Goal: Task Accomplishment & Management: Manage account settings

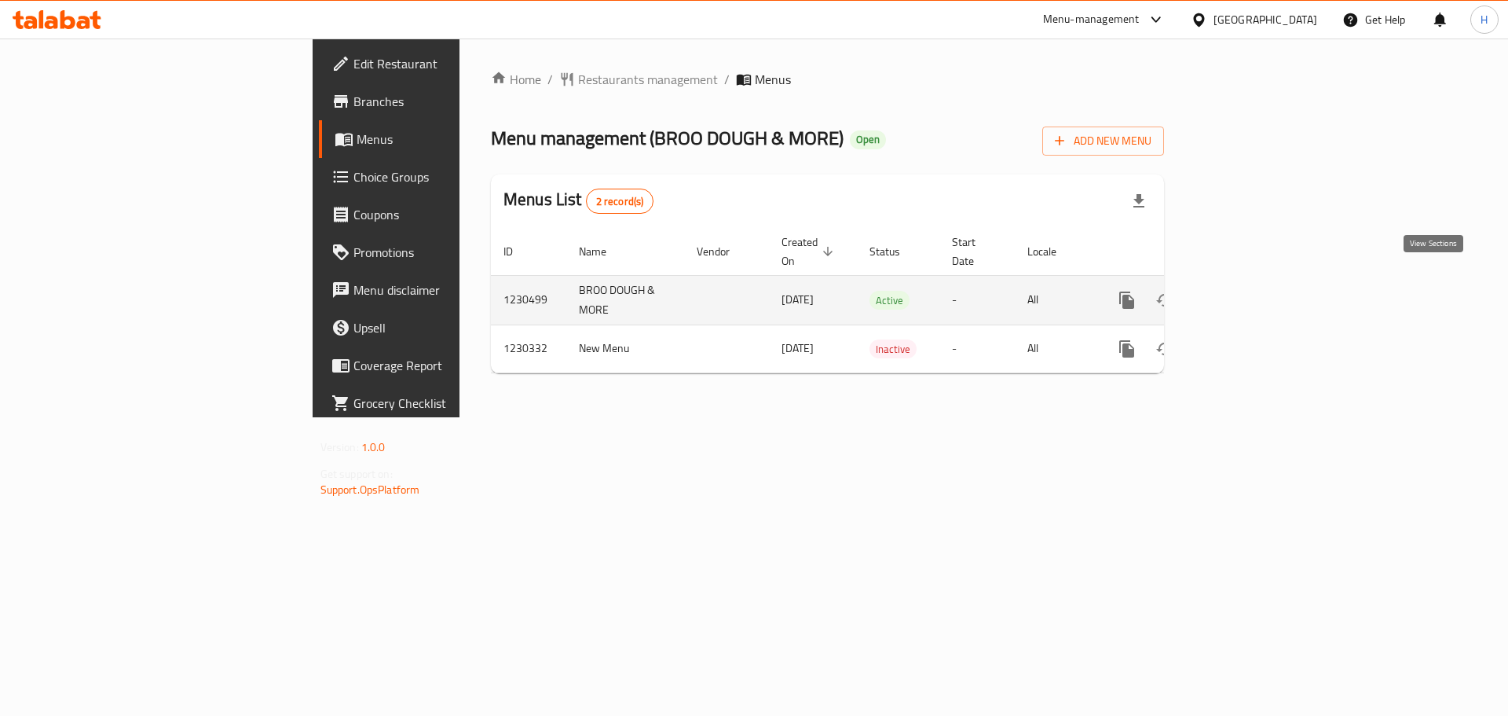
click at [1250, 291] on icon "enhanced table" at bounding box center [1240, 300] width 19 height 19
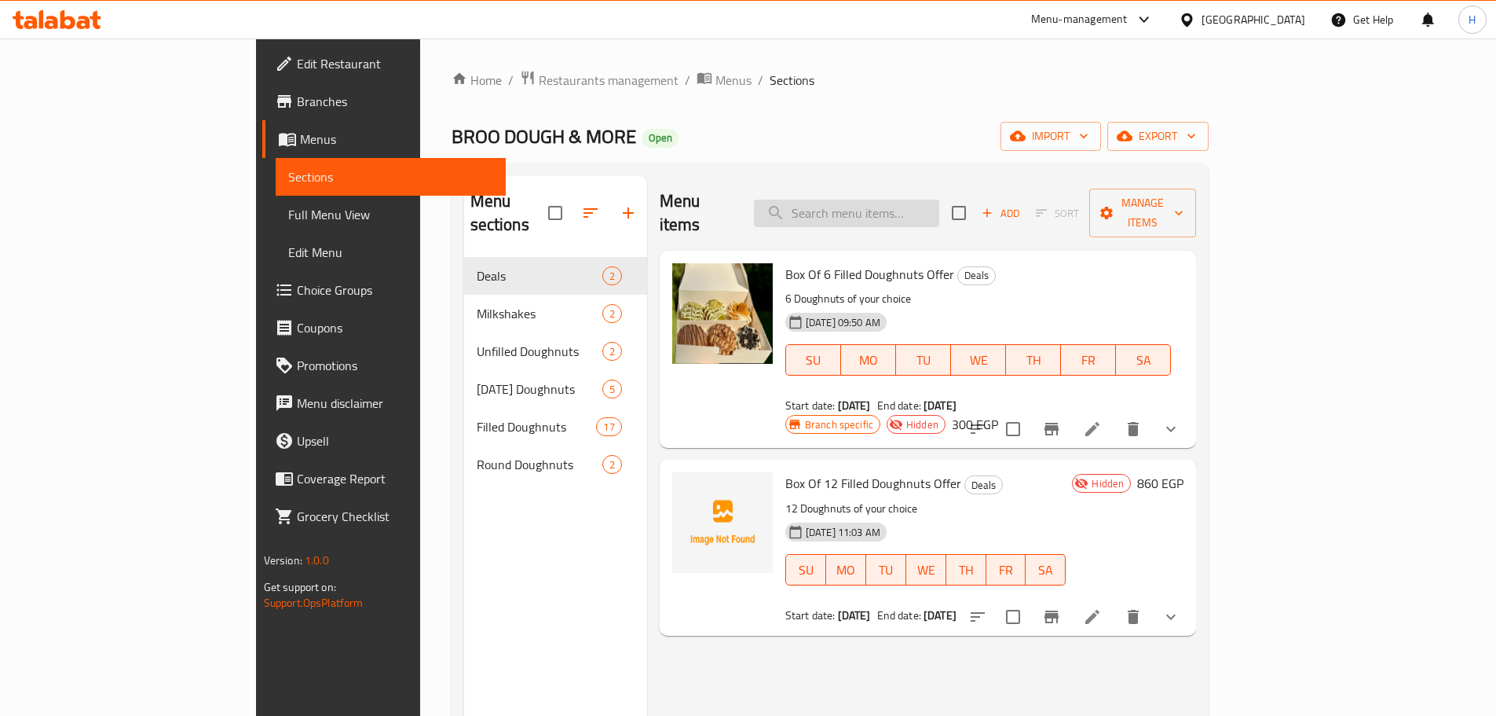
click at [940, 200] on input "search" at bounding box center [846, 213] width 185 height 27
paste input "Box Of 6 Filled Doughnuts Offer"
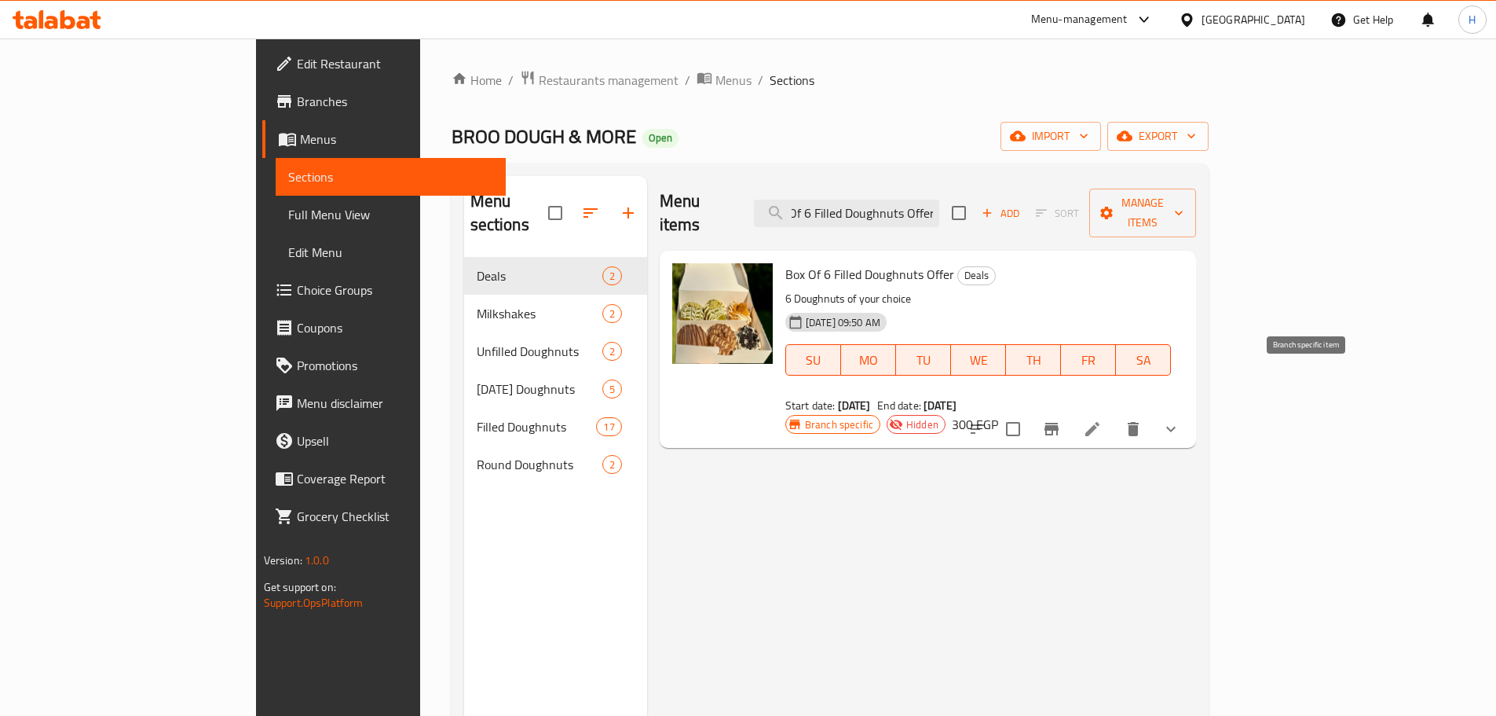
type input "Box Of 6 Filled Doughnuts Offer"
click at [1059, 423] on icon "Branch-specific-item" at bounding box center [1052, 429] width 14 height 13
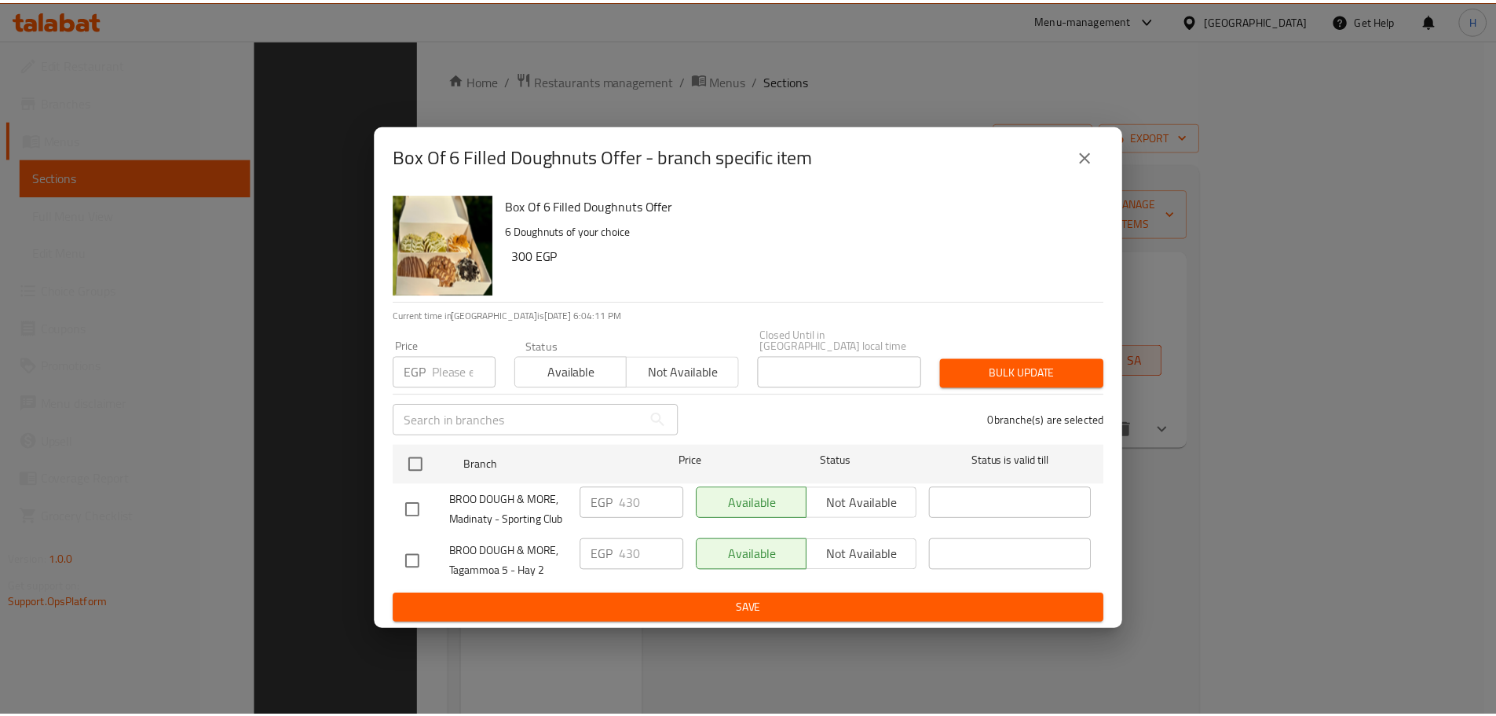
scroll to position [220, 0]
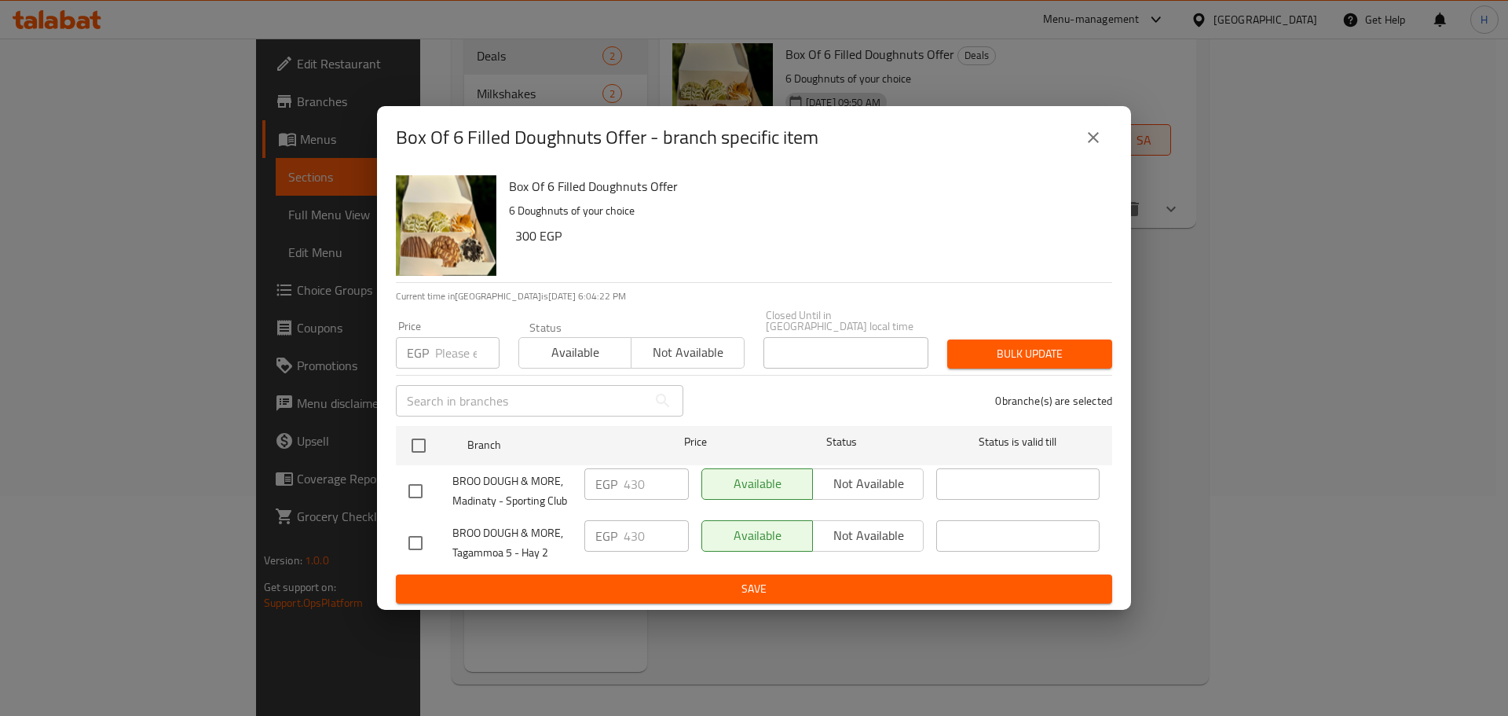
click at [1364, 360] on div "Box Of 6 Filled Doughnuts Offer - branch specific item Box Of 6 Filled Doughnut…" at bounding box center [754, 358] width 1508 height 716
click at [1100, 137] on icon "close" at bounding box center [1093, 137] width 19 height 19
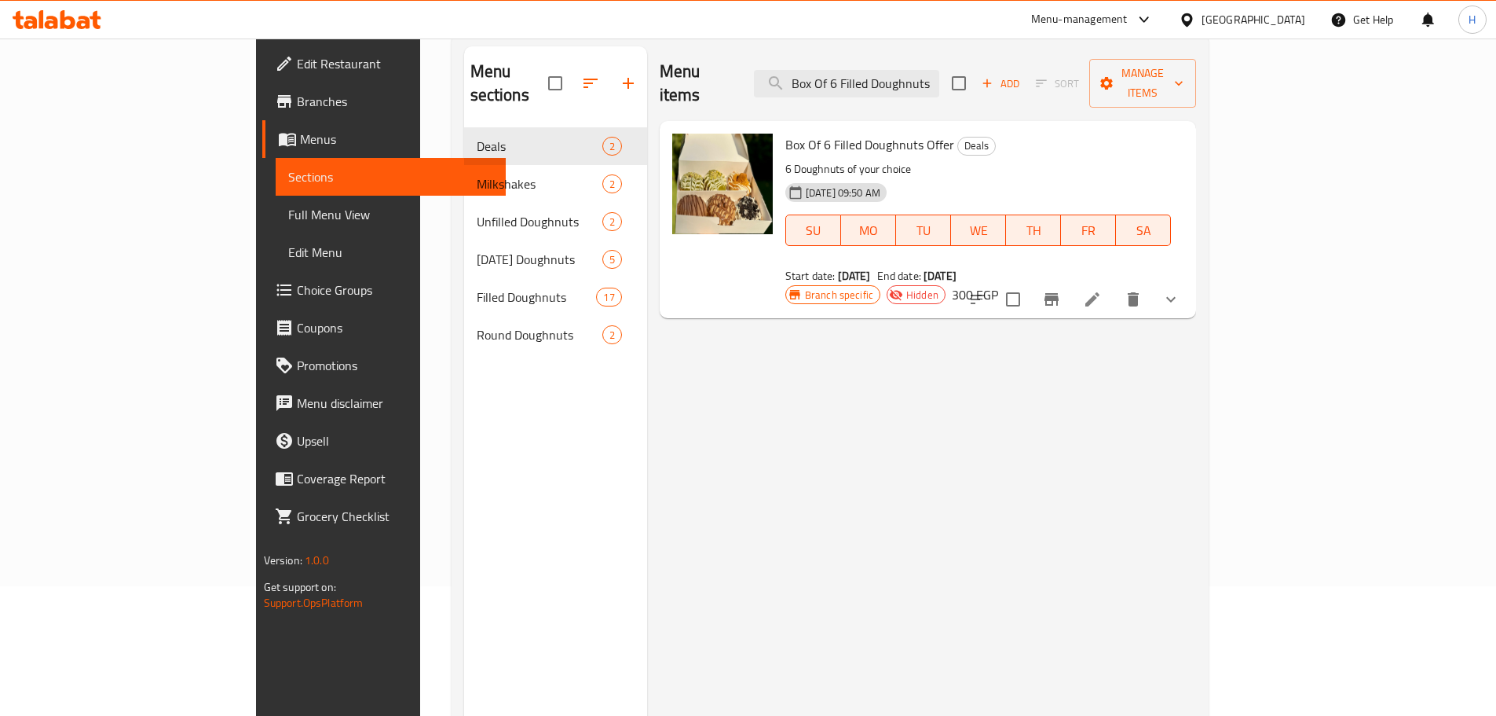
scroll to position [0, 0]
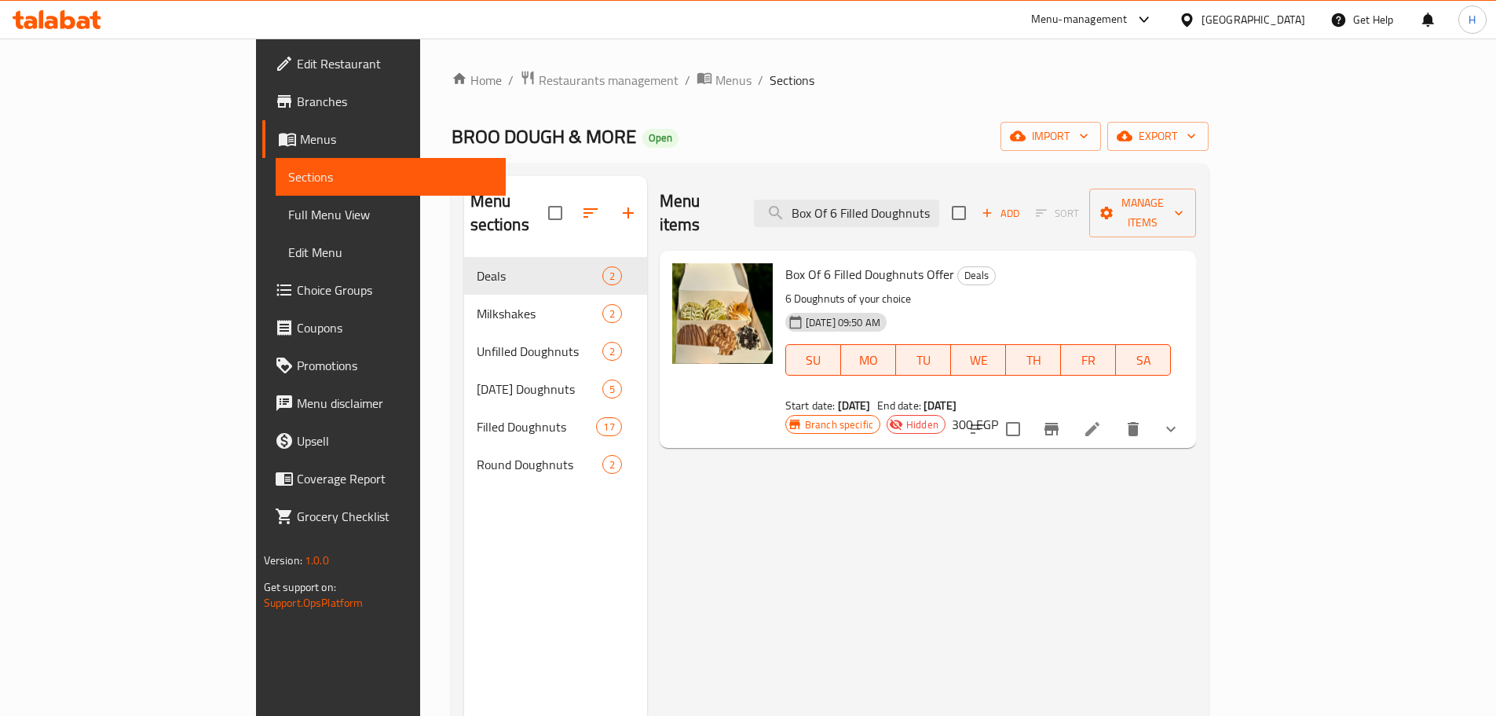
click at [297, 104] on span "Branches" at bounding box center [395, 101] width 196 height 19
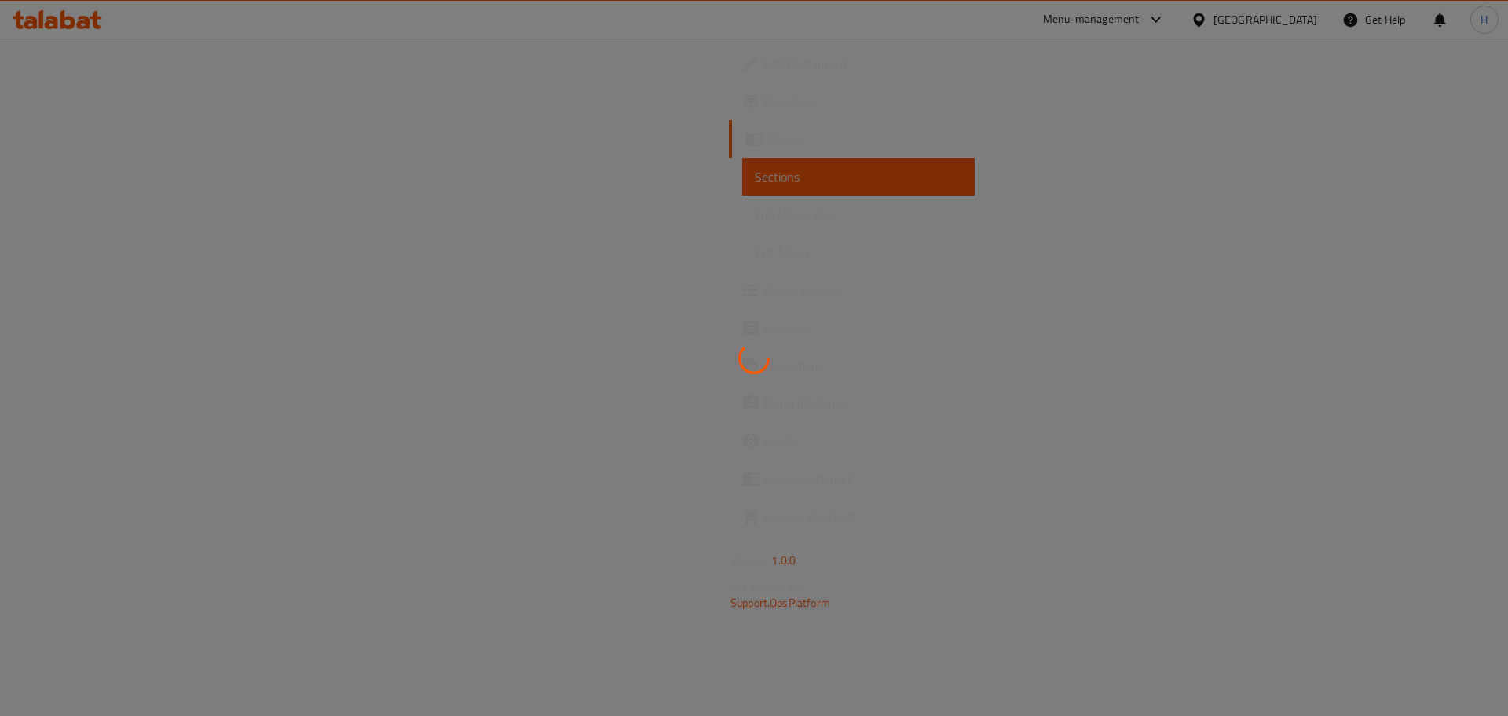
click at [134, 65] on div at bounding box center [754, 358] width 1508 height 716
click at [138, 60] on div at bounding box center [754, 358] width 1508 height 716
click at [764, 64] on span "Edit Restaurant" at bounding box center [863, 63] width 199 height 19
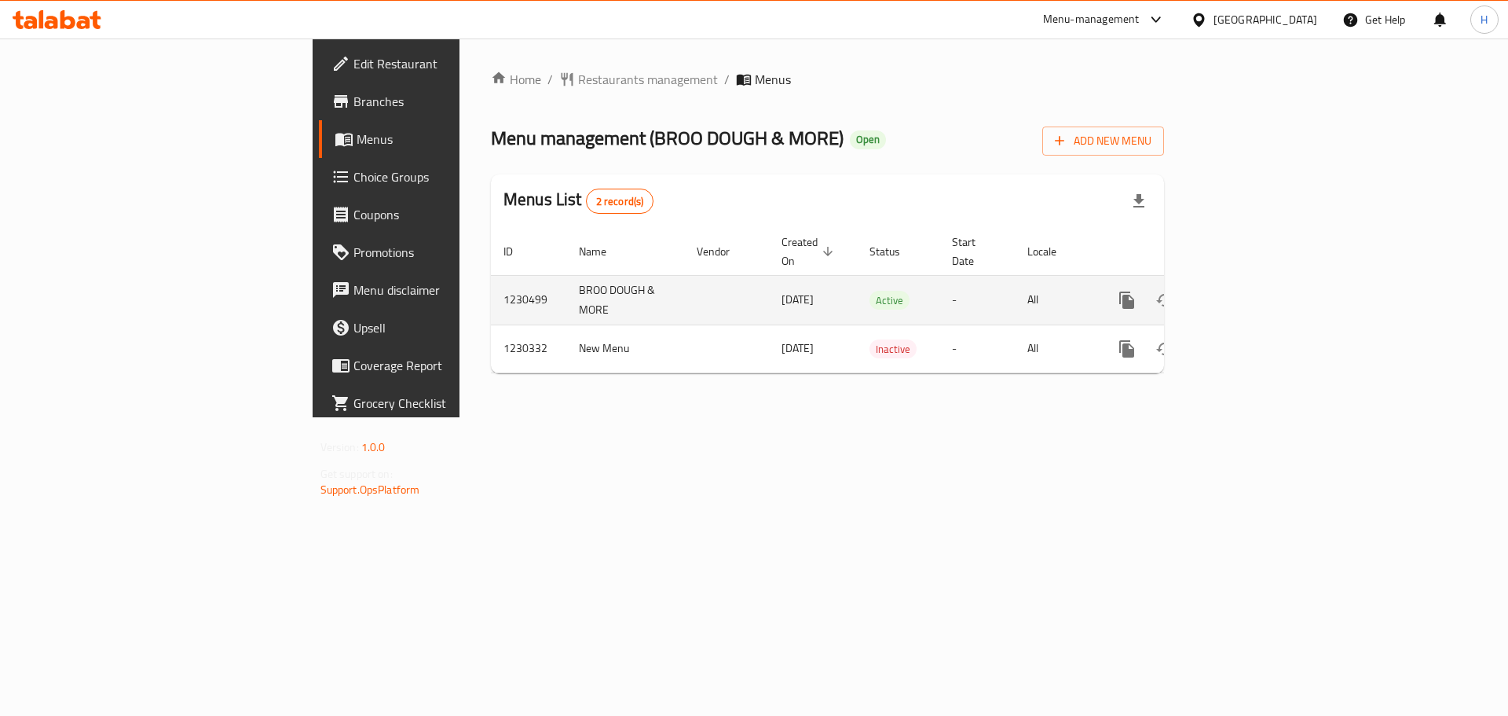
click at [1247, 293] on icon "enhanced table" at bounding box center [1240, 300] width 14 height 14
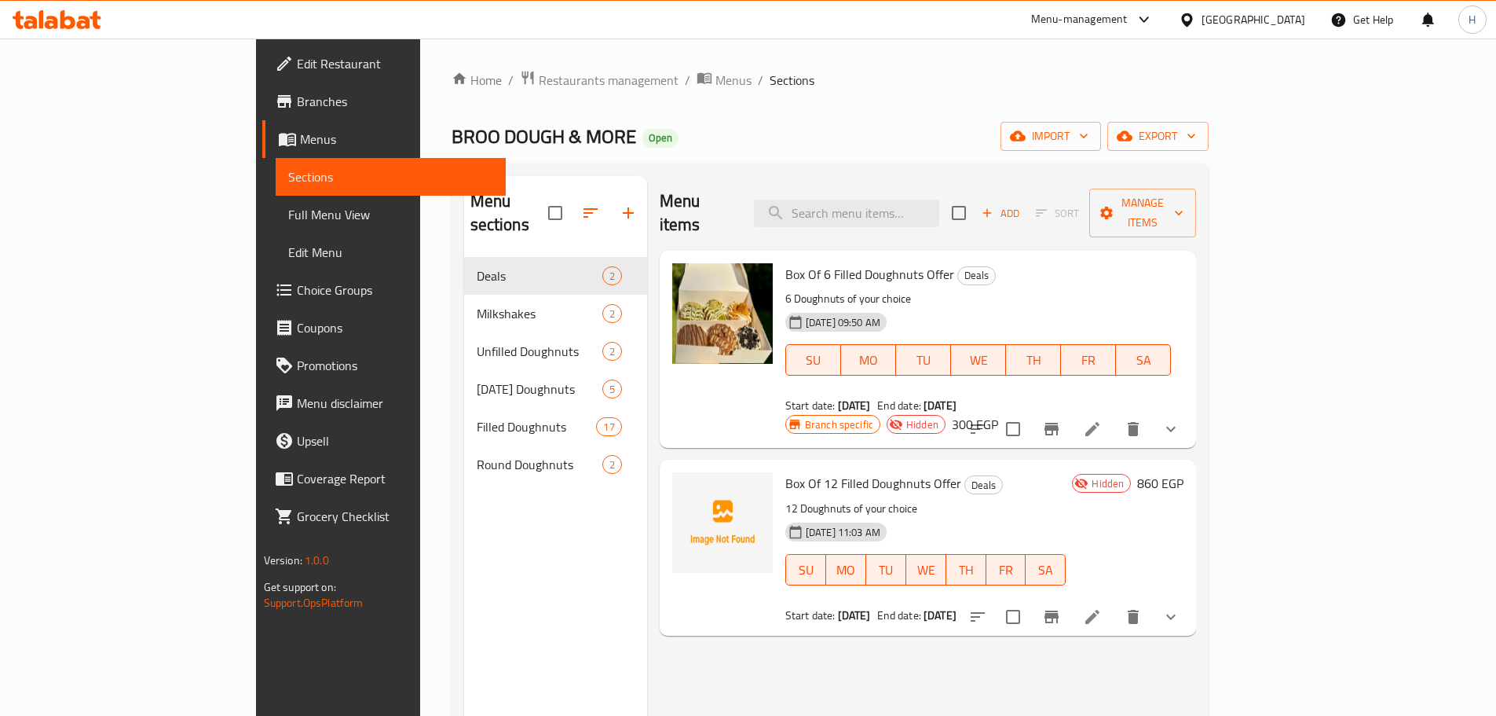
click at [1190, 410] on button "show more" at bounding box center [1171, 429] width 38 height 38
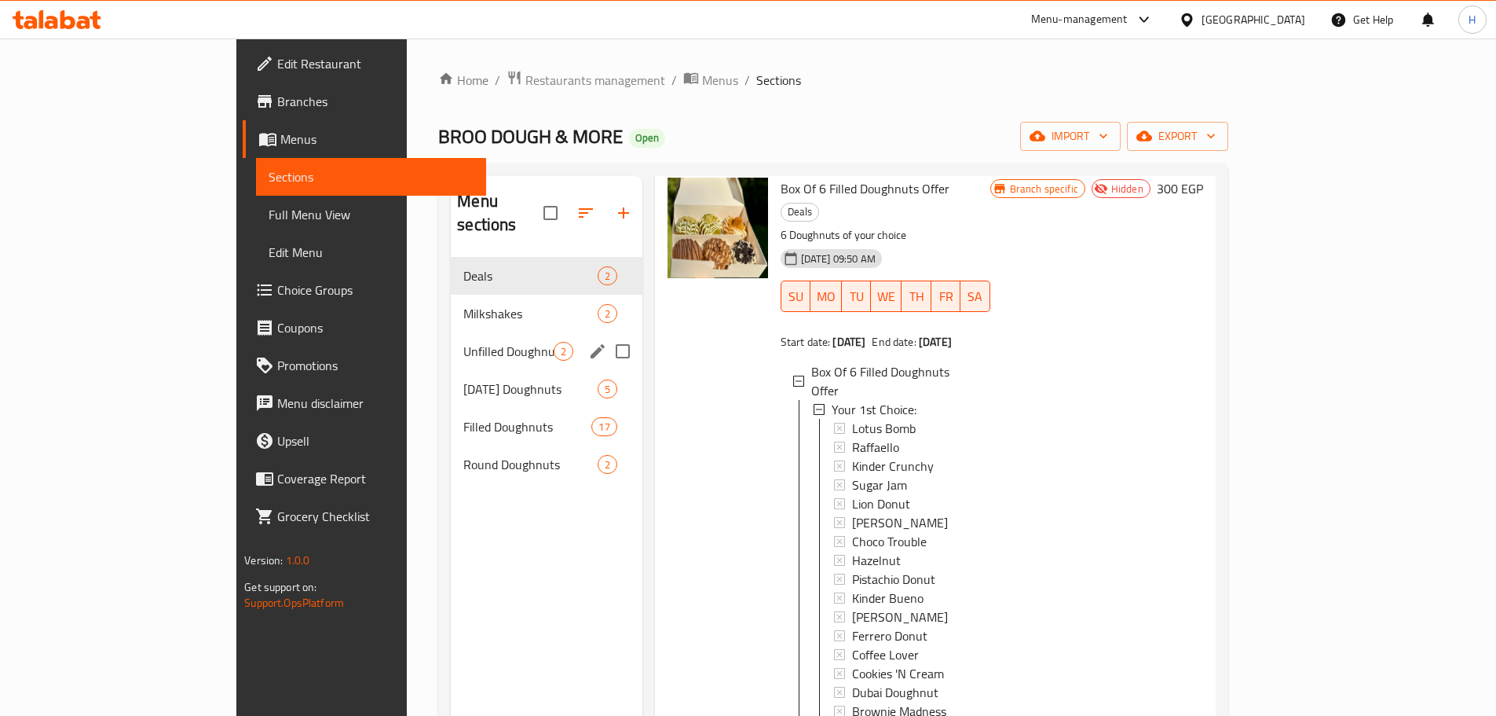
scroll to position [81, 0]
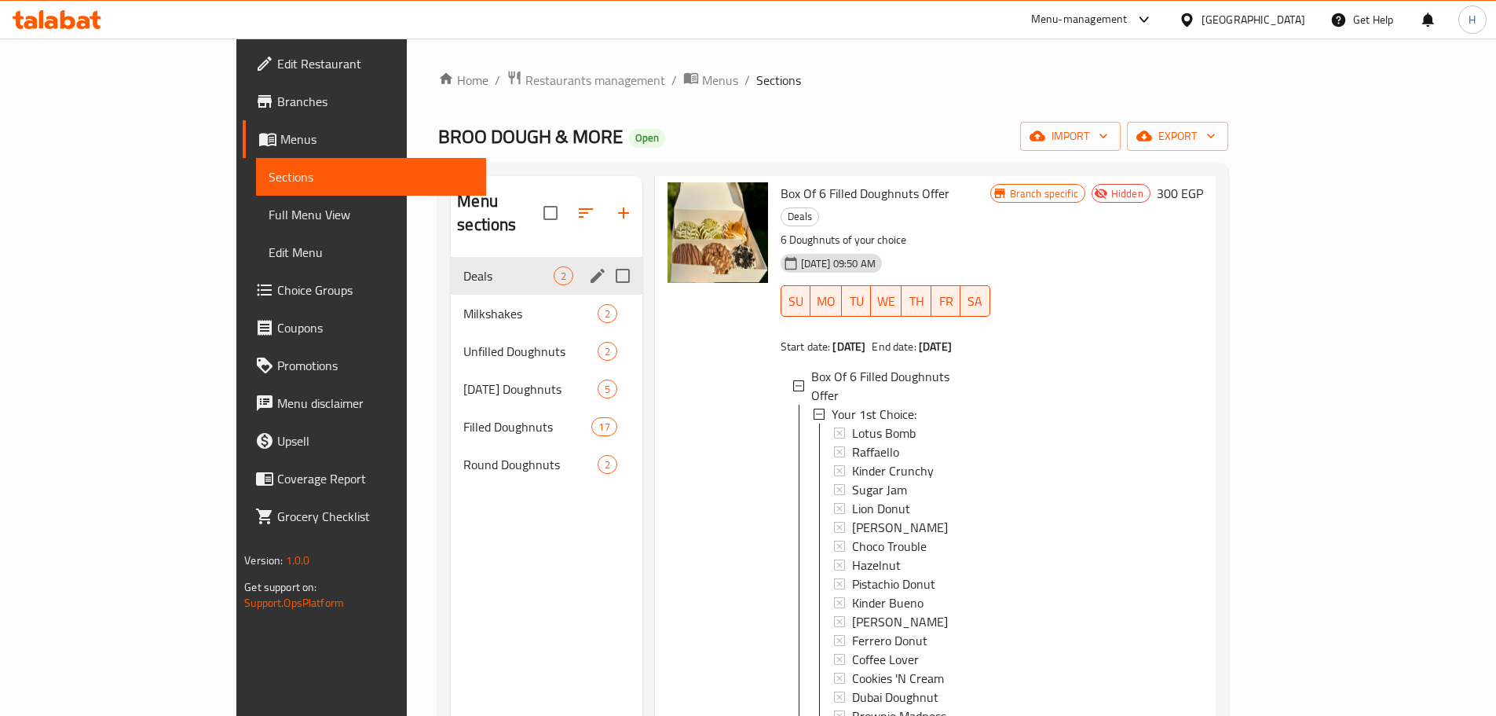
click at [481, 266] on div "Deals 2" at bounding box center [546, 276] width 191 height 38
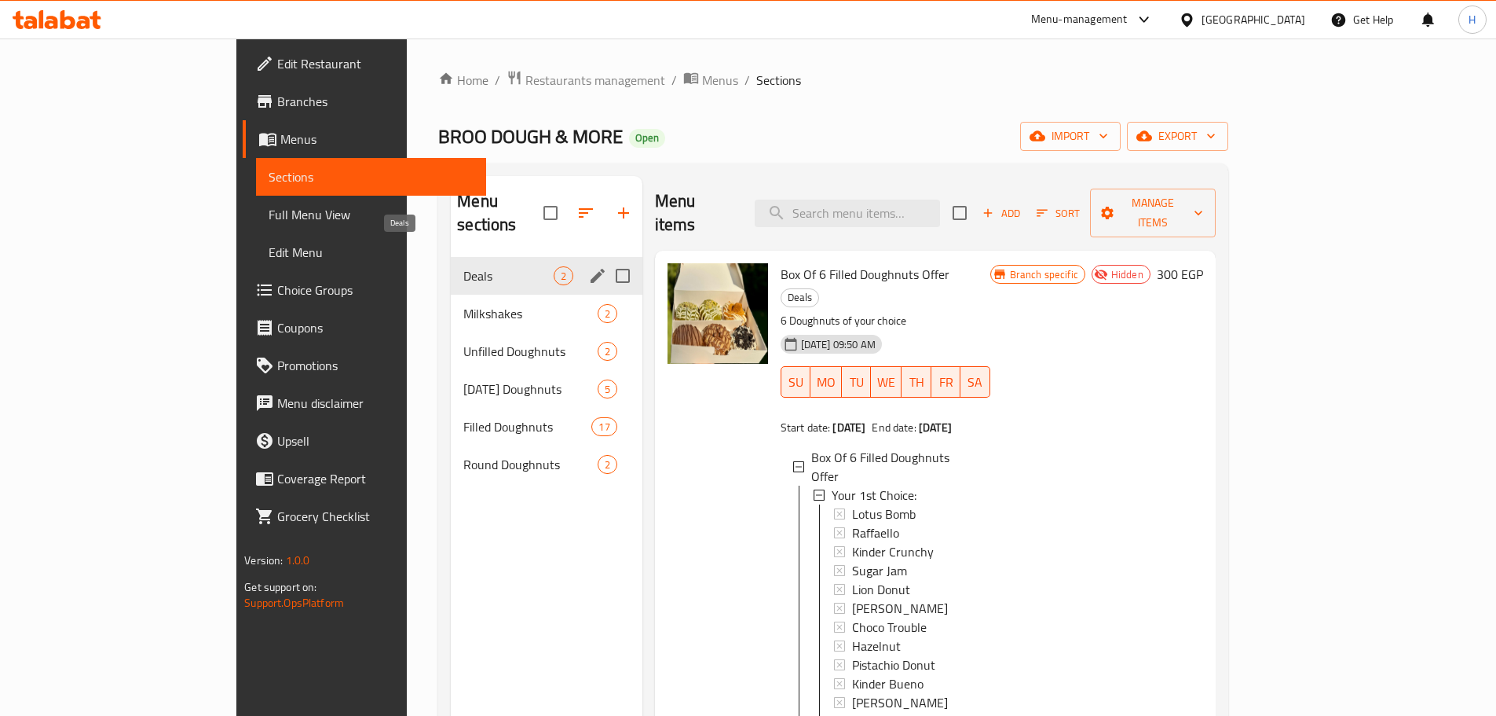
click at [463, 304] on span "Milkshakes" at bounding box center [530, 313] width 134 height 19
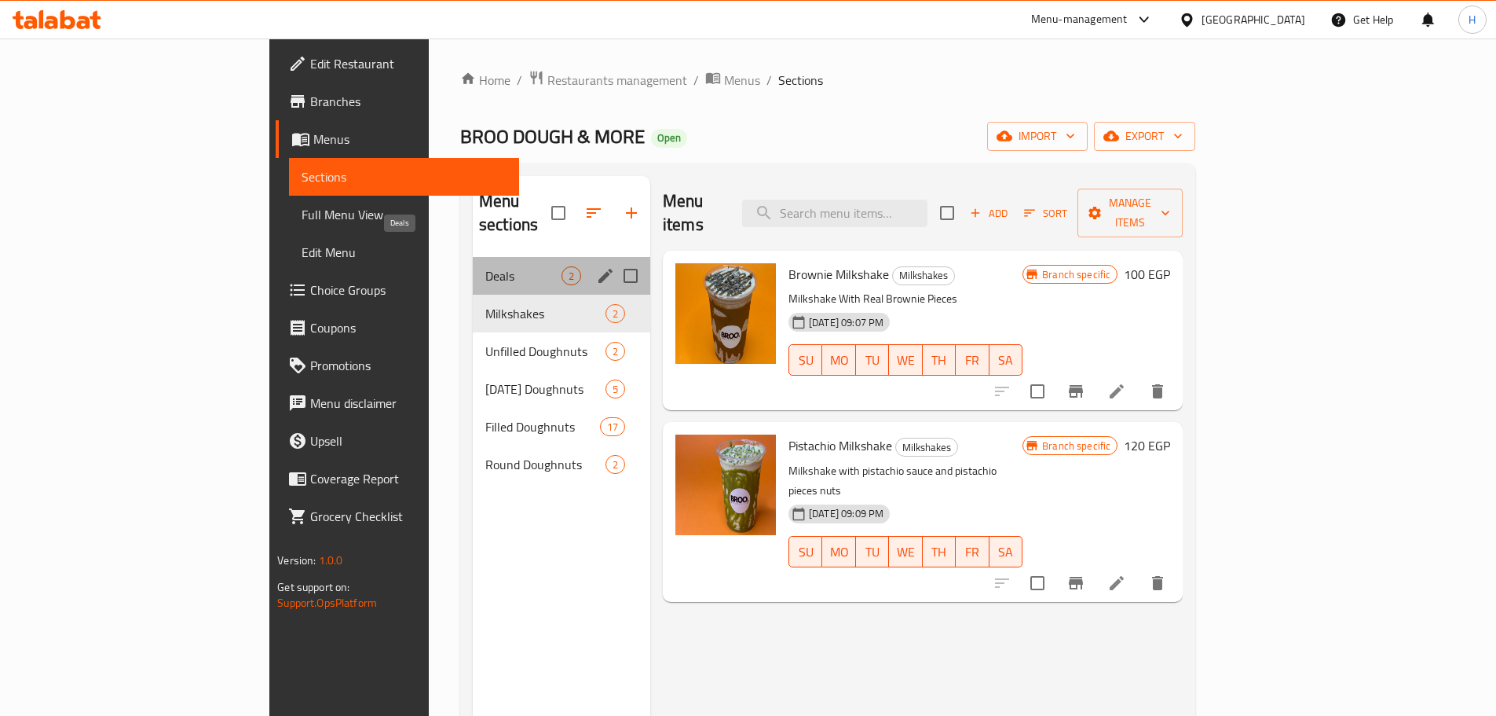
click at [485, 266] on span "Deals" at bounding box center [523, 275] width 76 height 19
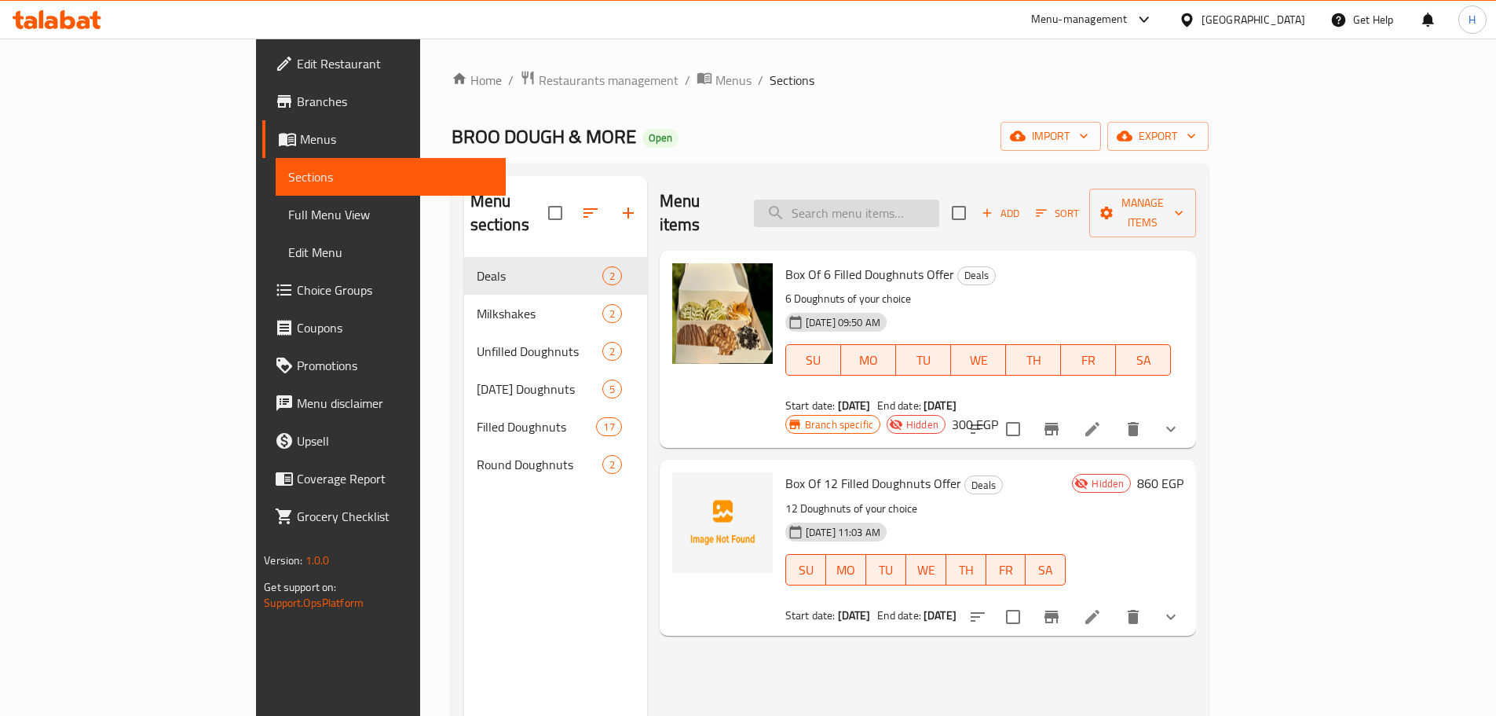
click at [925, 200] on input "search" at bounding box center [846, 213] width 185 height 27
paste input "Box Of 6 Filled Doughnuts Offer"
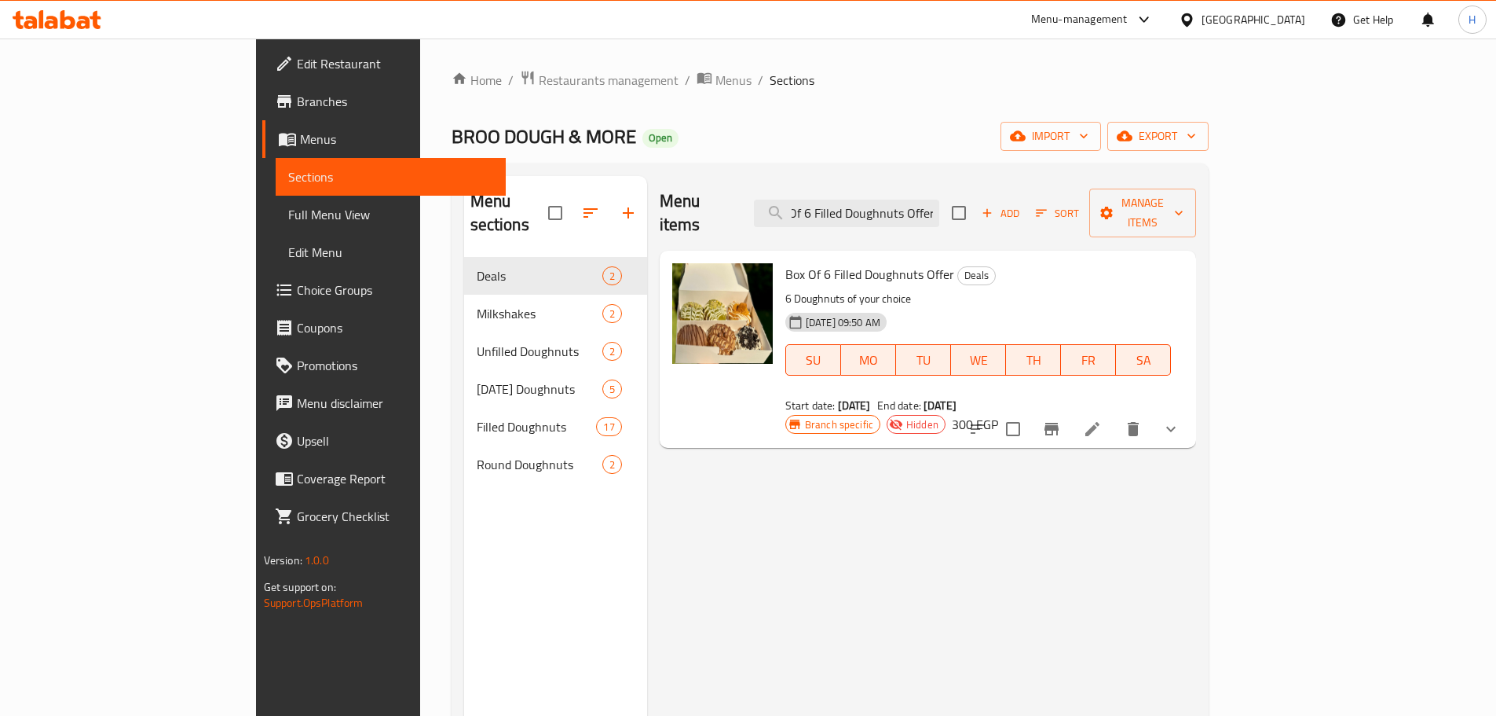
type input "Box Of 6 Filled Doughnuts Offer"
click at [1190, 410] on button "show more" at bounding box center [1171, 429] width 38 height 38
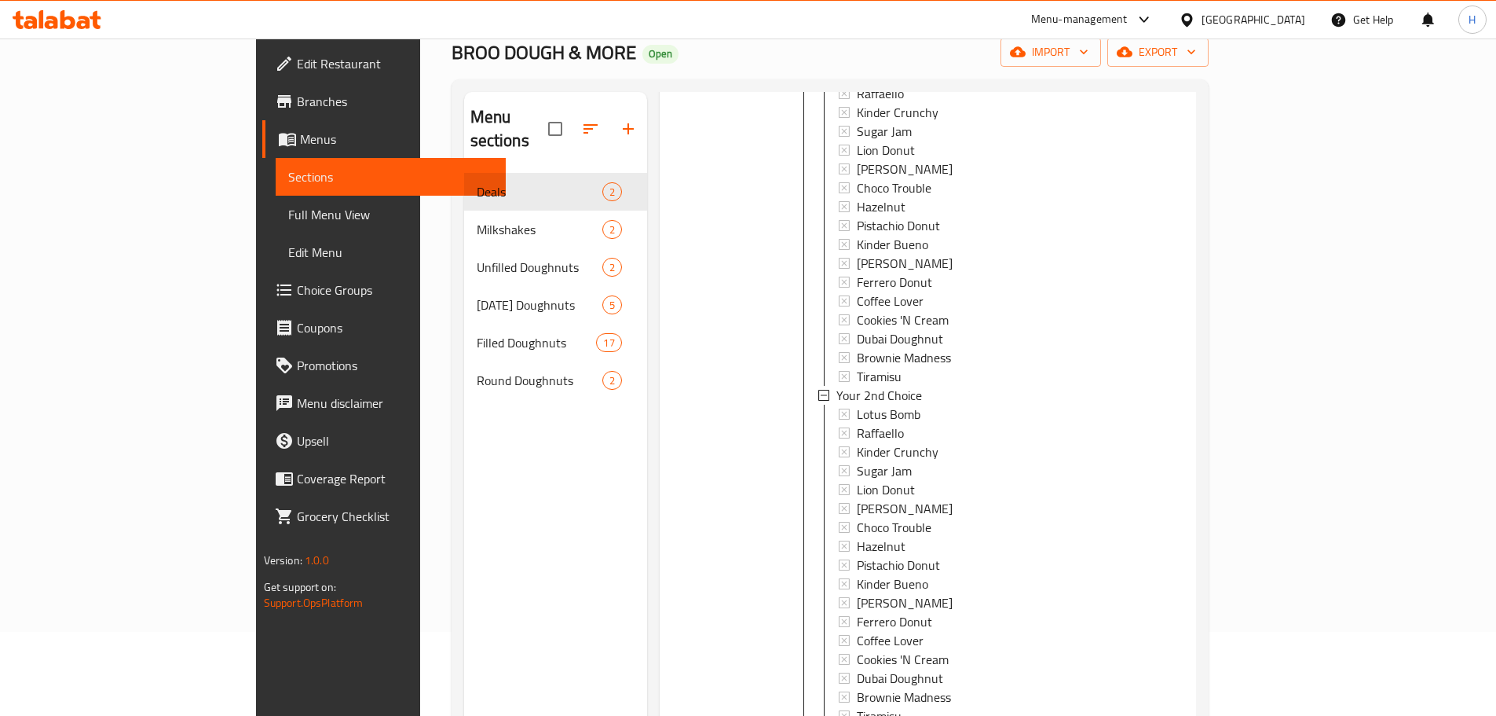
scroll to position [0, 0]
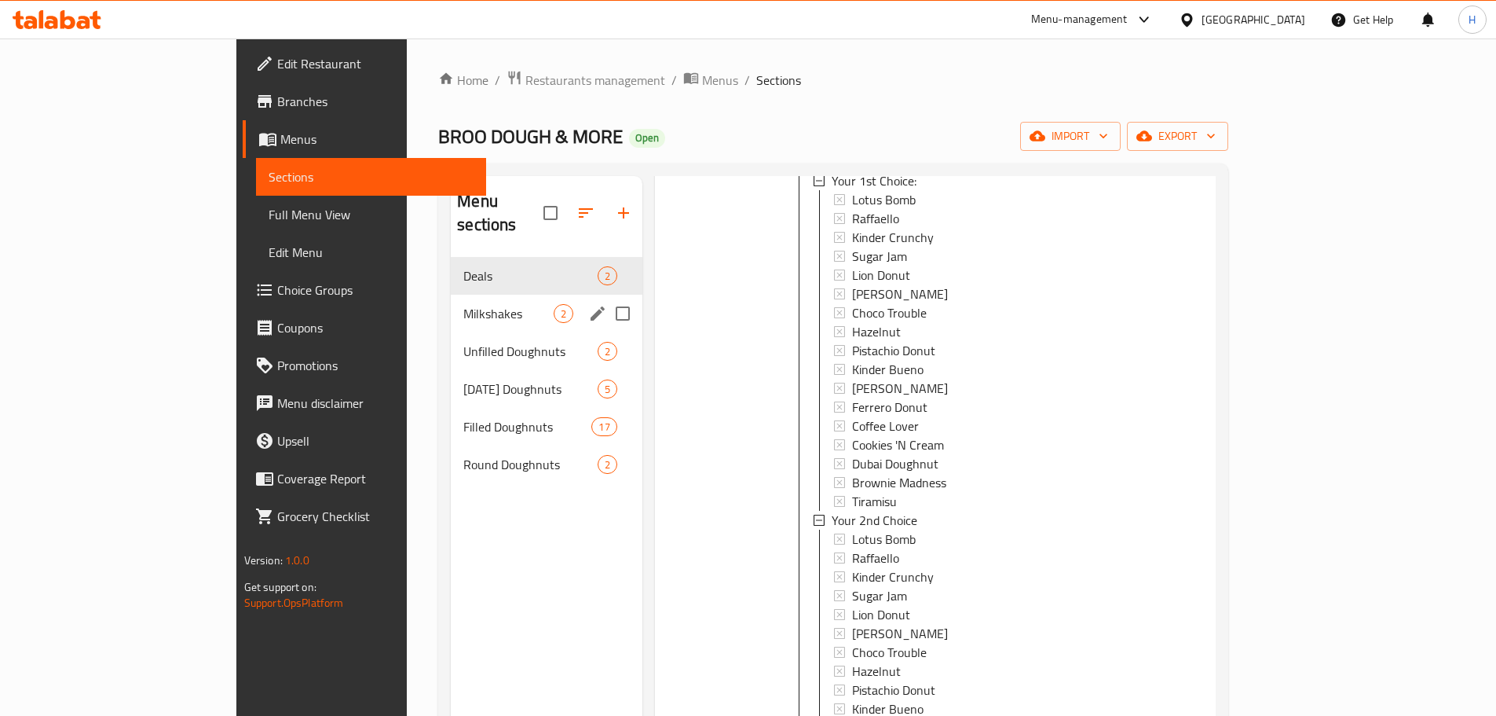
drag, startPoint x: 426, startPoint y: 288, endPoint x: 536, endPoint y: 280, distance: 110.3
click at [463, 304] on span "Milkshakes" at bounding box center [508, 313] width 90 height 19
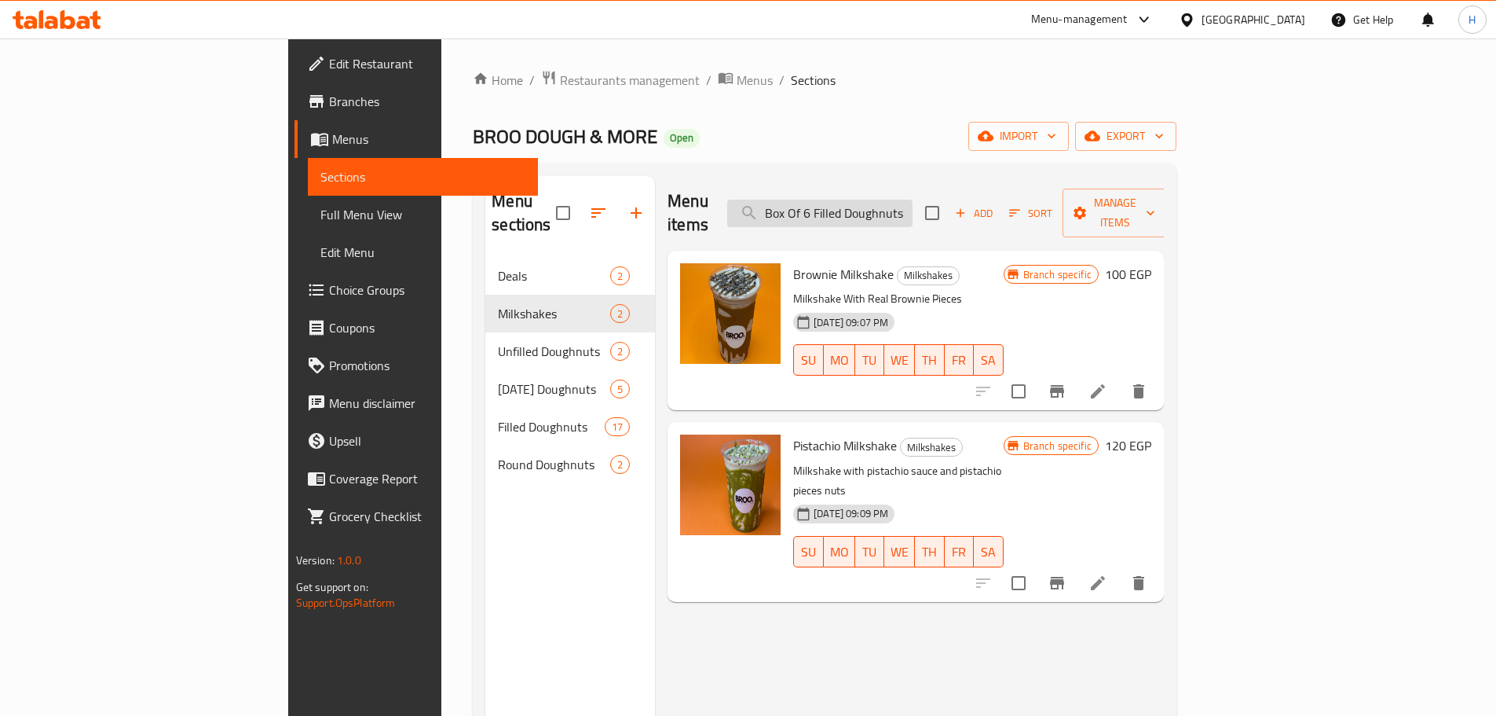
click at [913, 200] on input "Box Of 6 Filled Doughnuts Offer" at bounding box center [819, 213] width 185 height 27
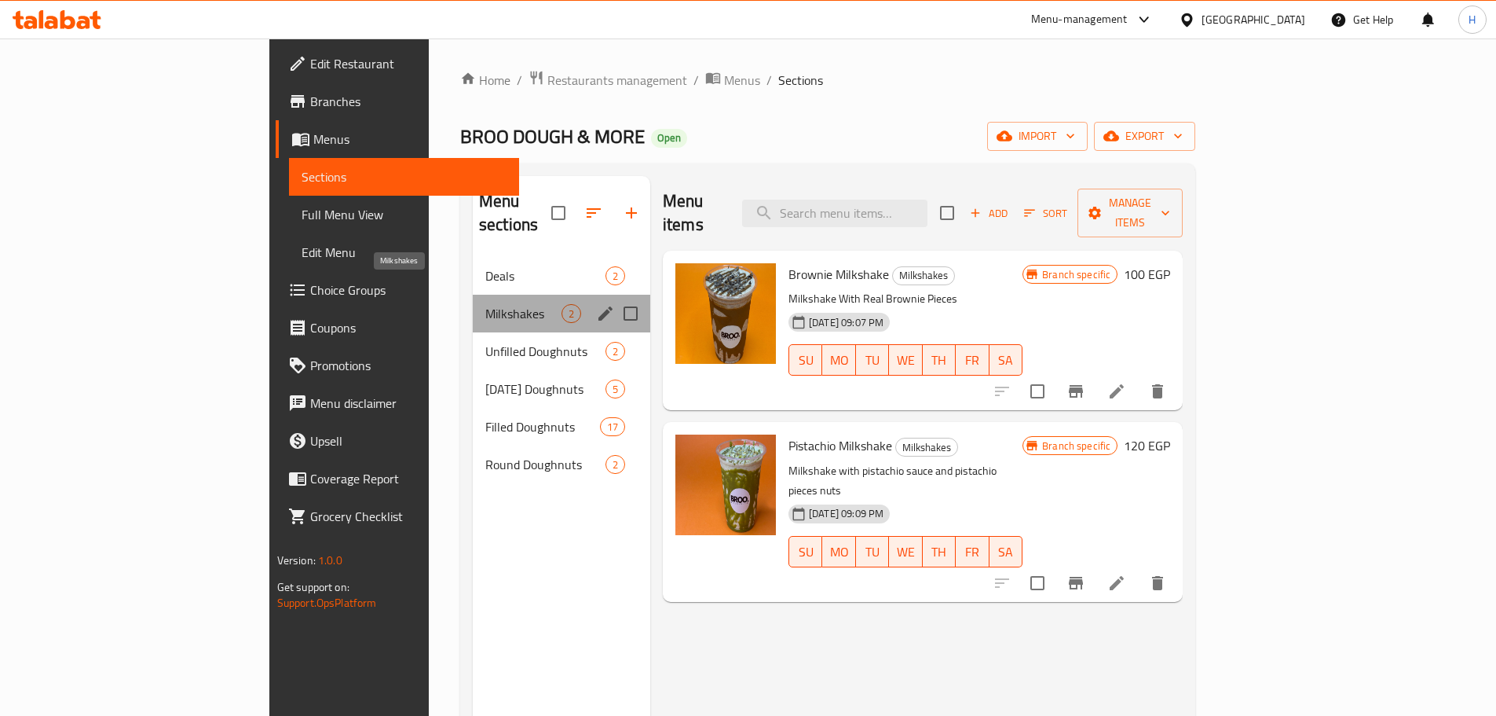
click at [485, 304] on span "Milkshakes" at bounding box center [523, 313] width 76 height 19
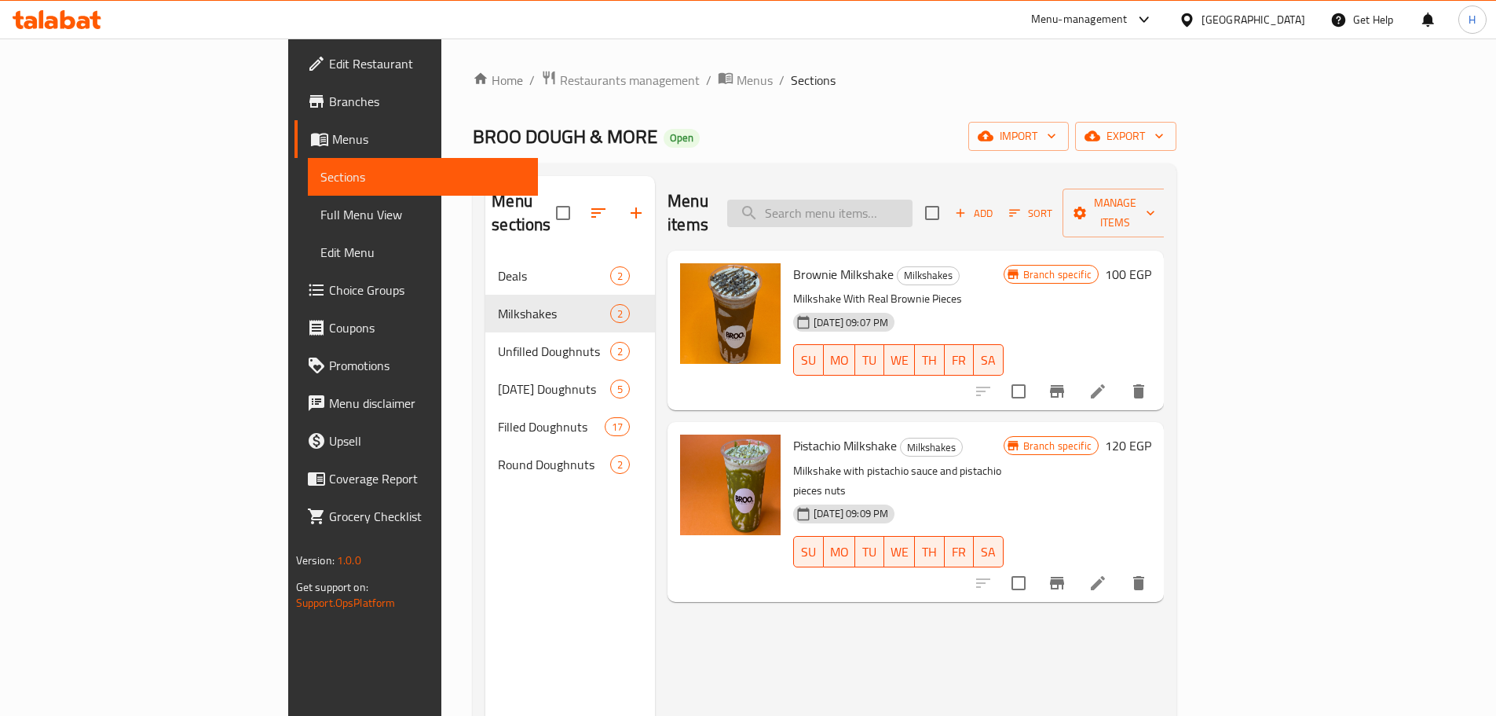
click at [913, 204] on input "search" at bounding box center [819, 213] width 185 height 27
paste input "Box Of 6 Filled Doughnuts Offer"
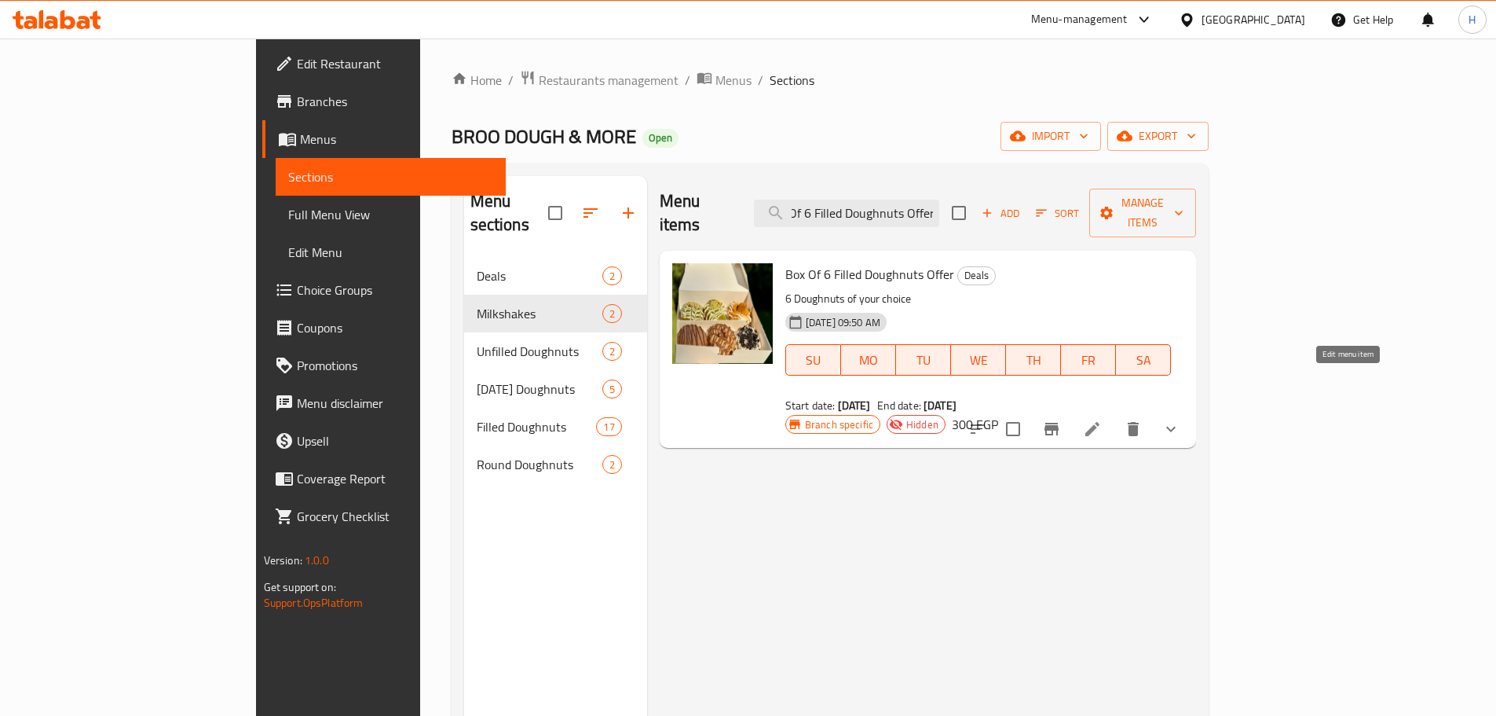
type input "Box Of 6 Filled Doughnuts Offer"
click at [1102, 419] on icon at bounding box center [1092, 428] width 19 height 19
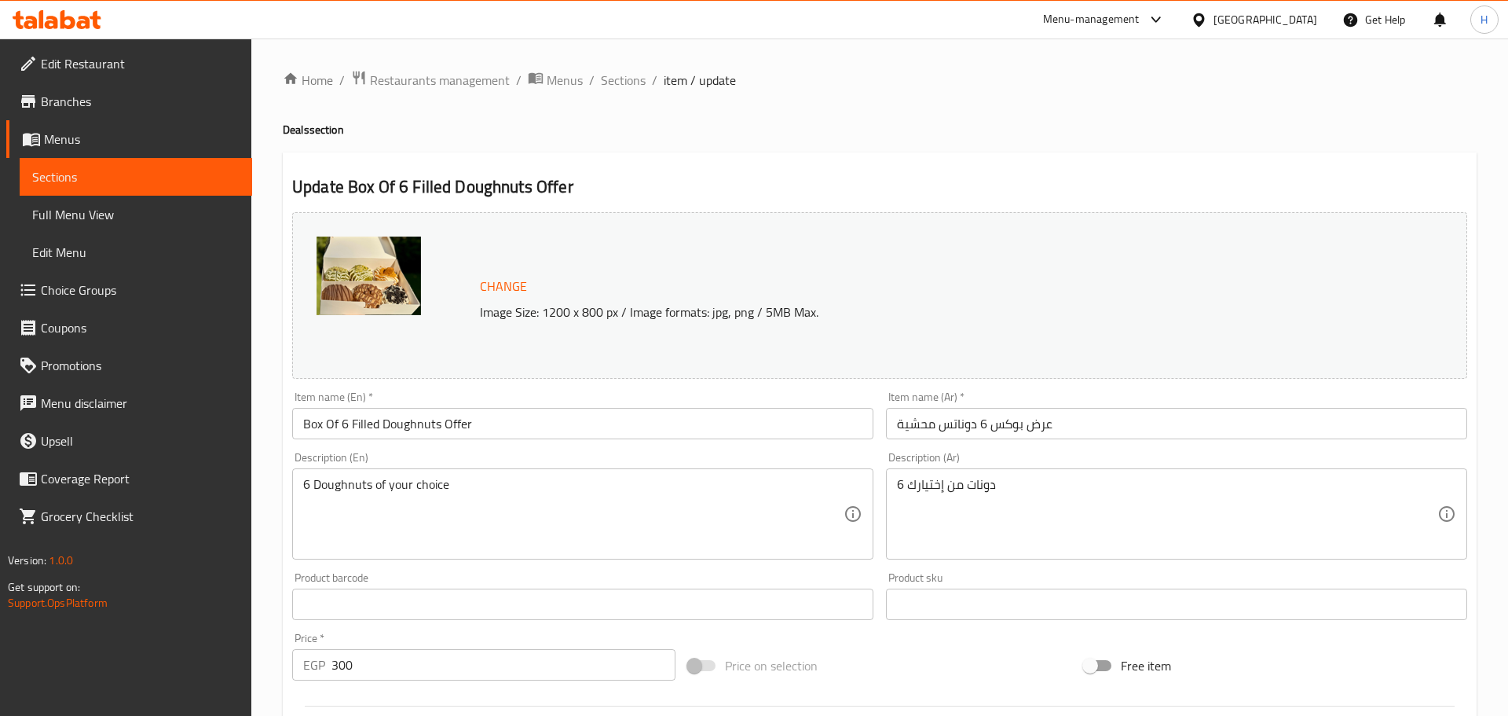
type input "إختيارك الاول:"
type input "1"
type input "إختيارك الثاني:"
type input "1"
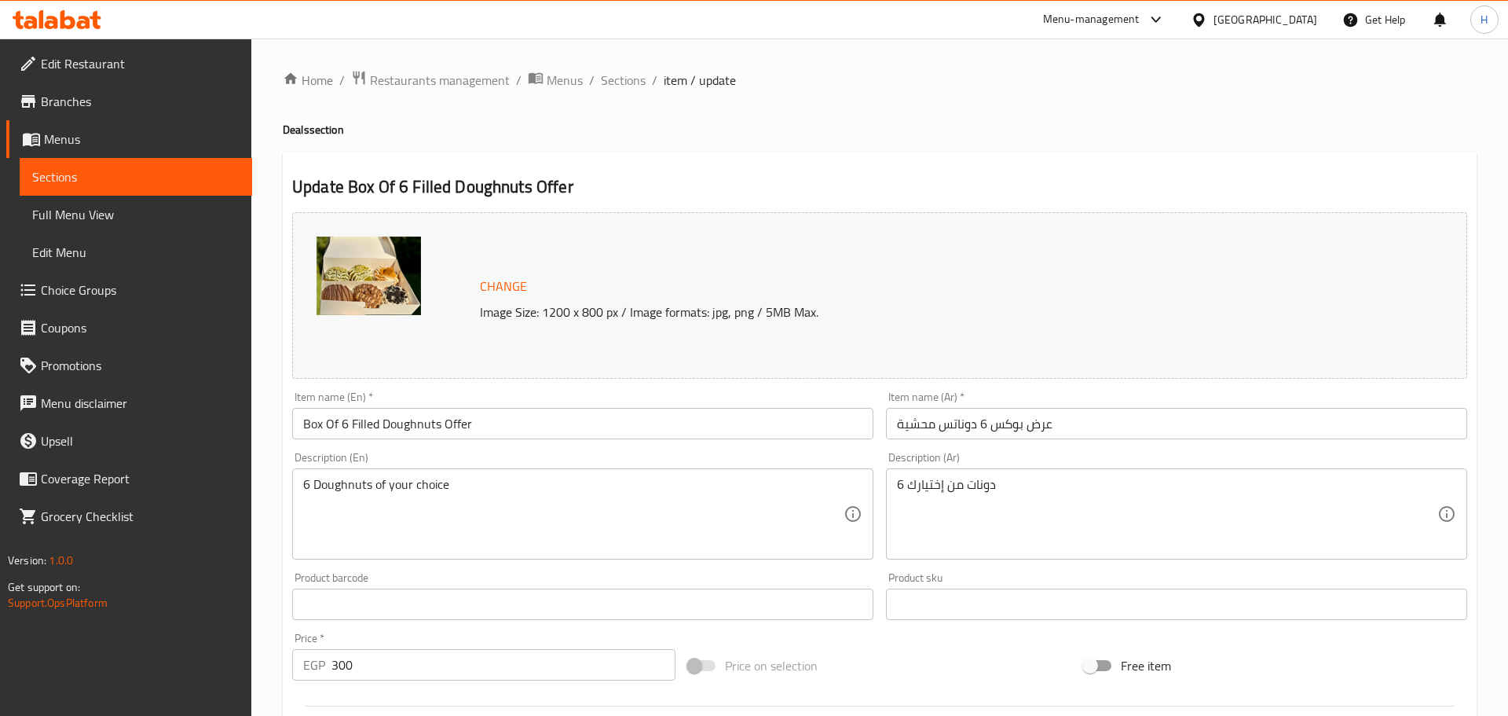
type input "1"
type input "[PERSON_NAME]:"
type input "1"
type input "إختيارك الرابع:"
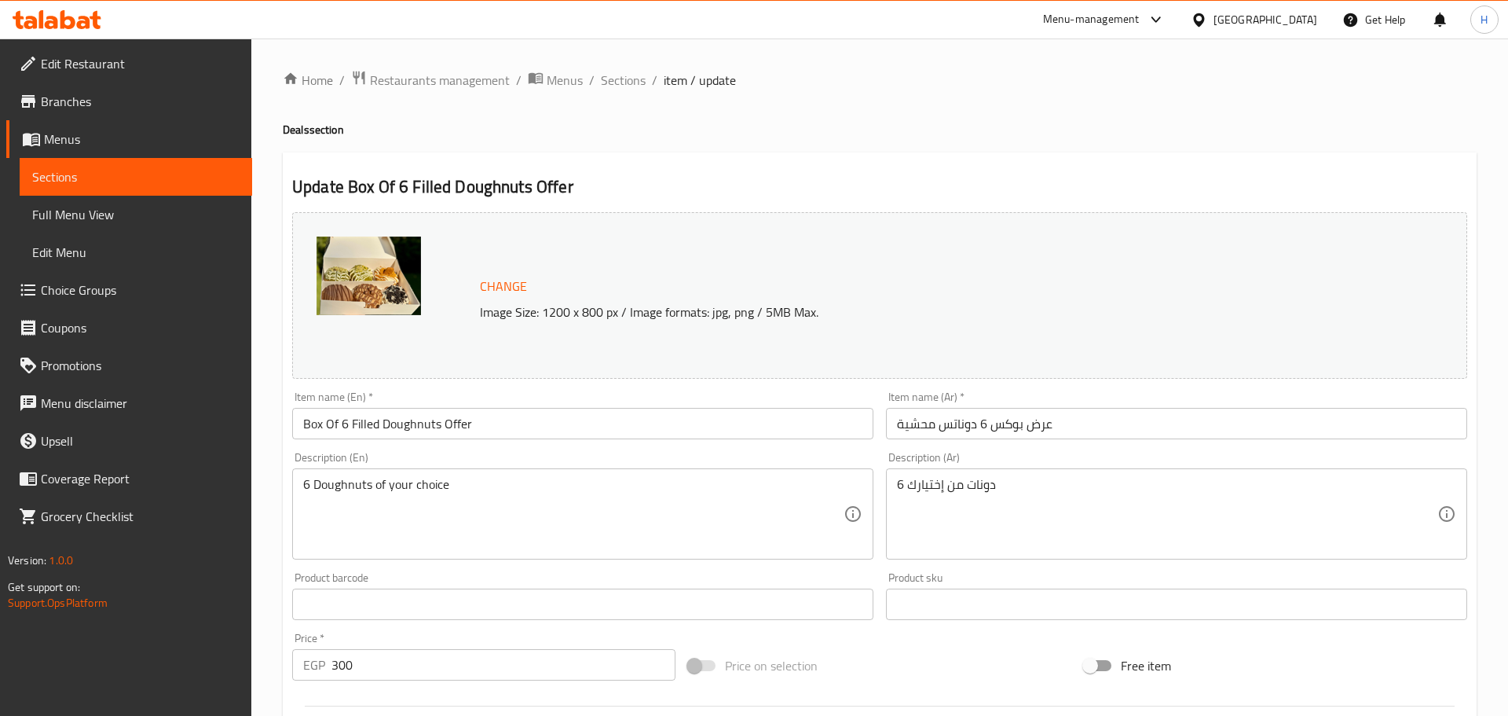
type input "1"
type input ":إختيارك [PERSON_NAME]"
type input "1"
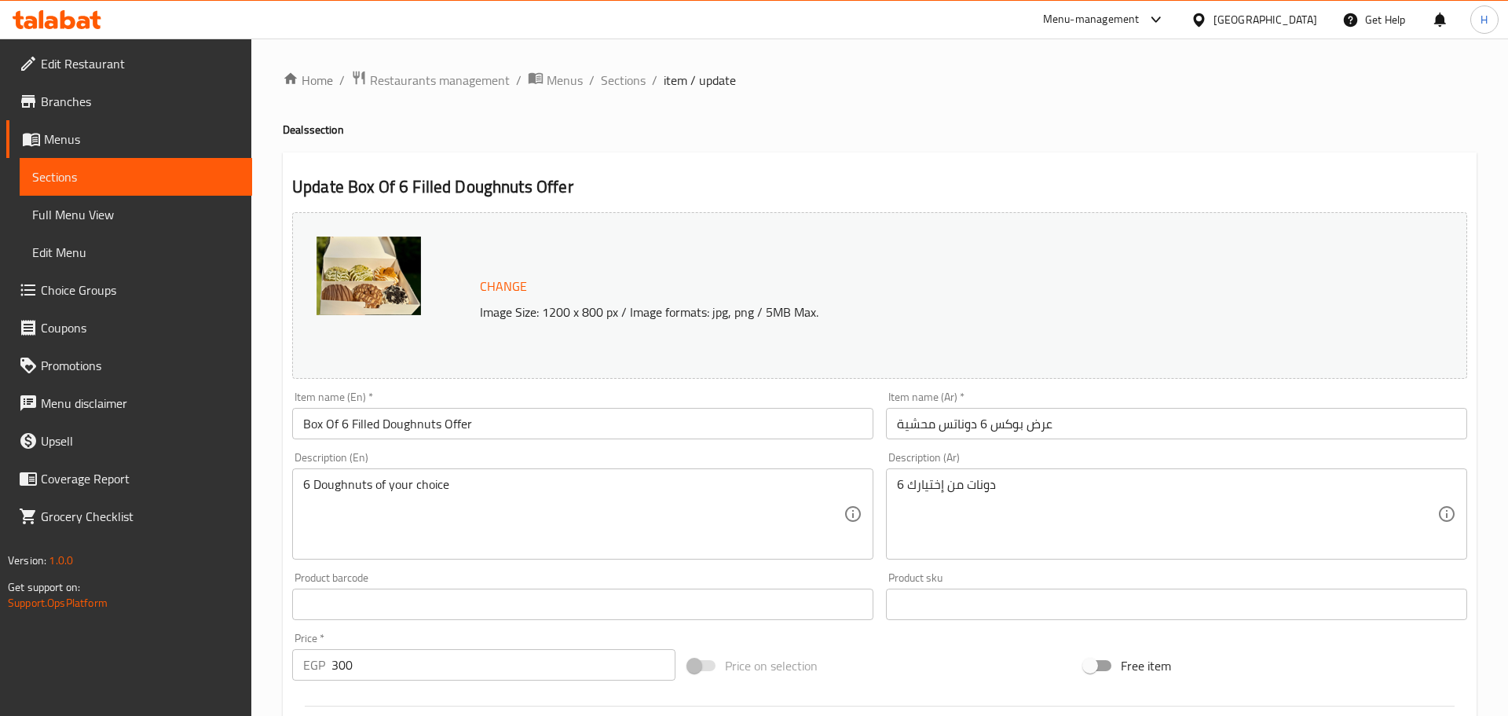
type input ":إختيارك السادس"
type input "1"
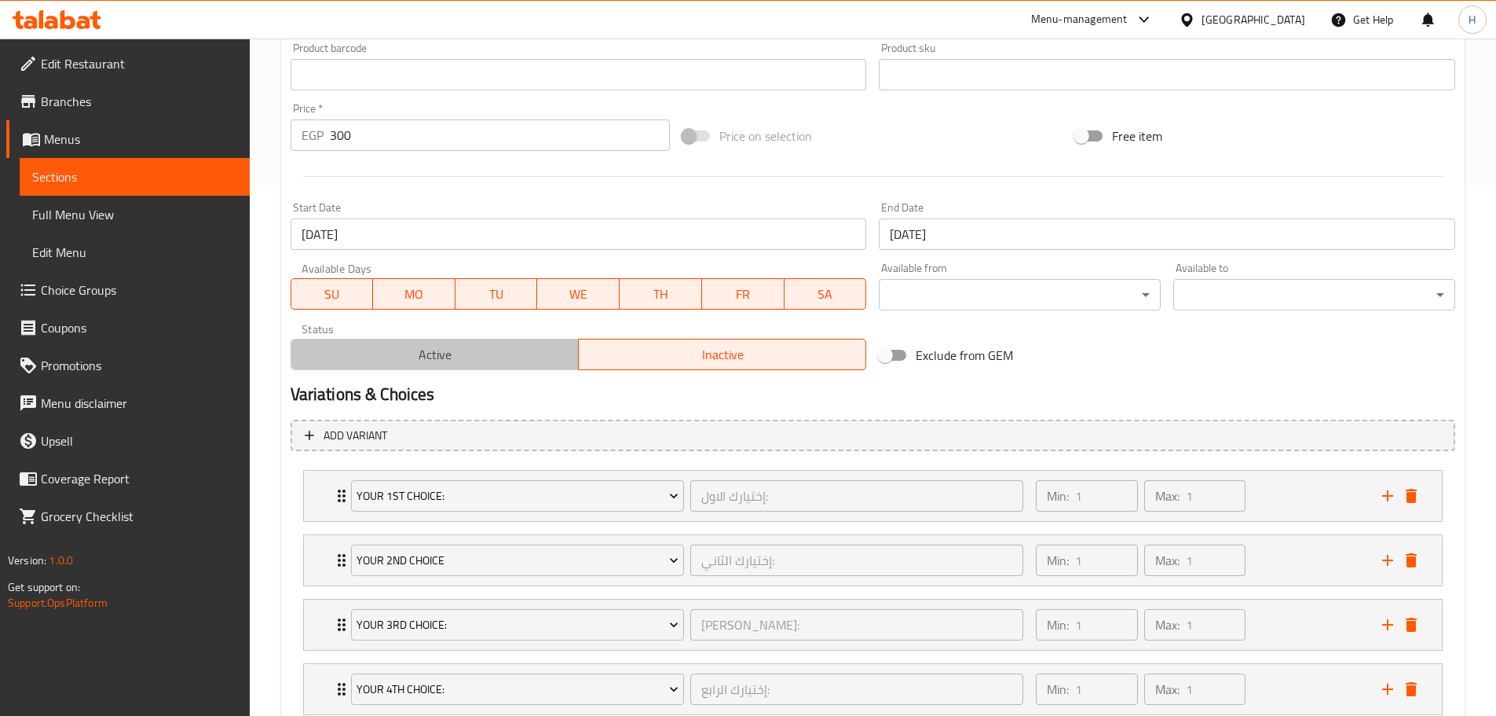
click at [529, 353] on span "Active" at bounding box center [435, 354] width 275 height 23
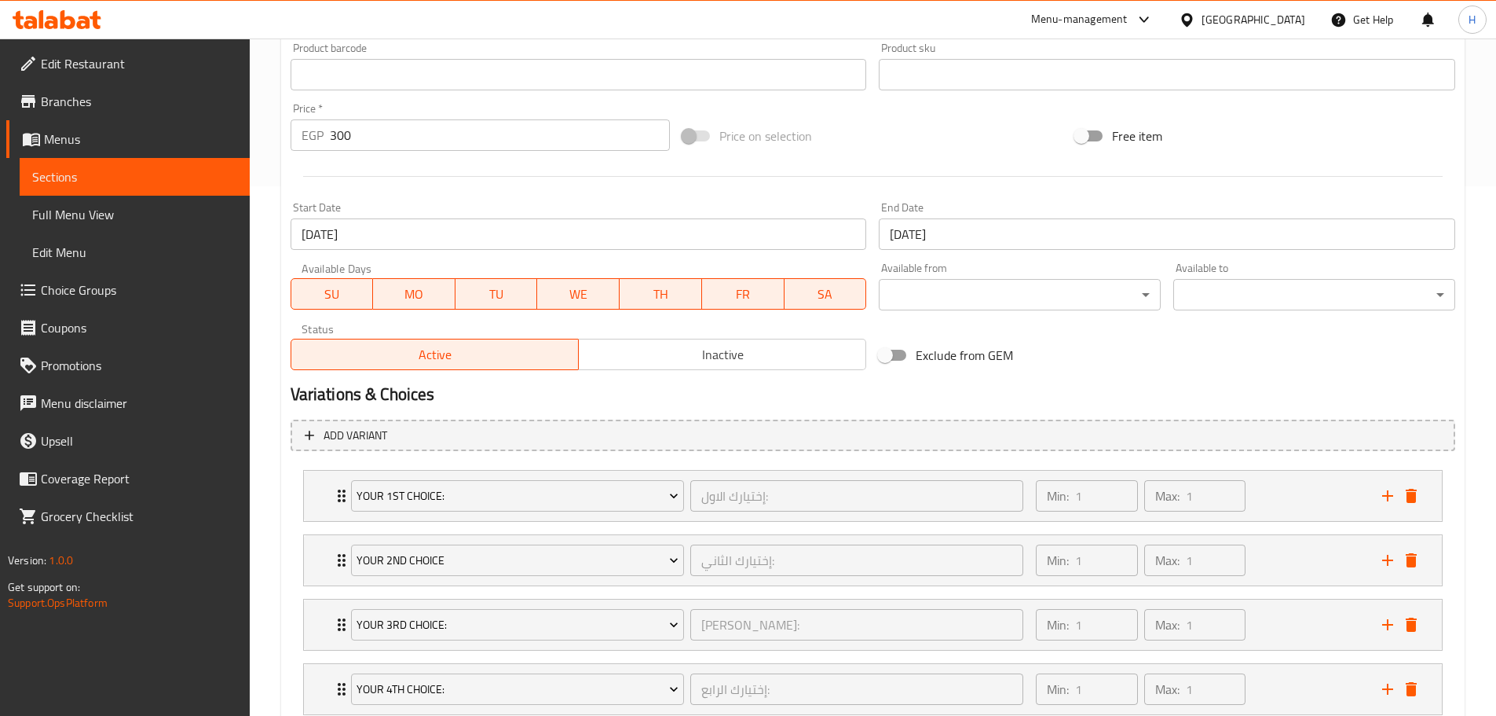
scroll to position [765, 0]
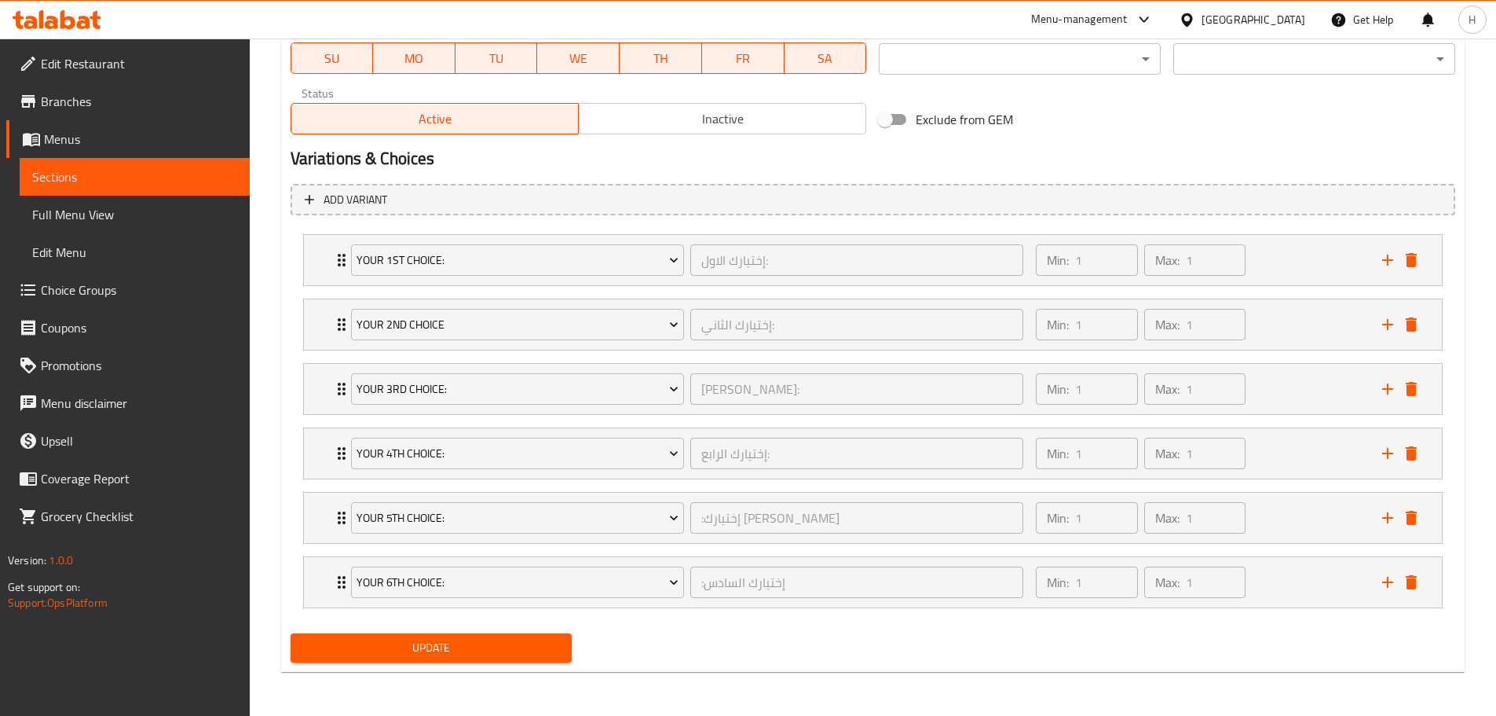
click at [535, 657] on span "Update" at bounding box center [431, 648] width 257 height 20
click at [153, 112] on link "Branches" at bounding box center [128, 101] width 244 height 38
